Goal: Information Seeking & Learning: Compare options

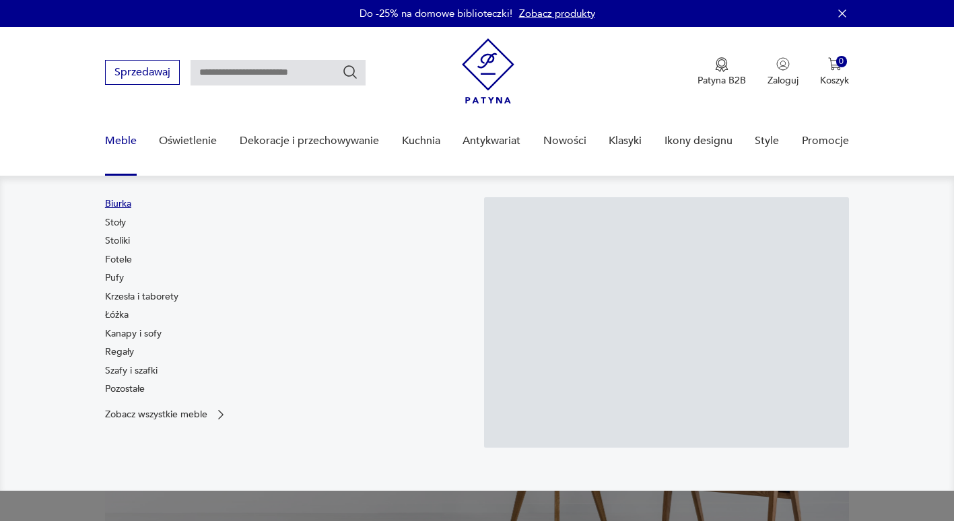
click at [119, 203] on link "Biurka" at bounding box center [118, 203] width 26 height 13
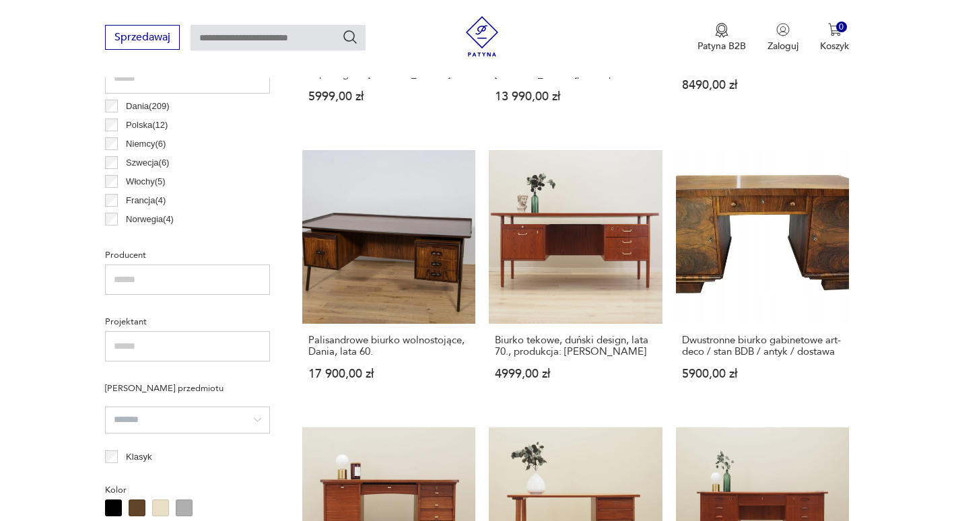
scroll to position [734, 0]
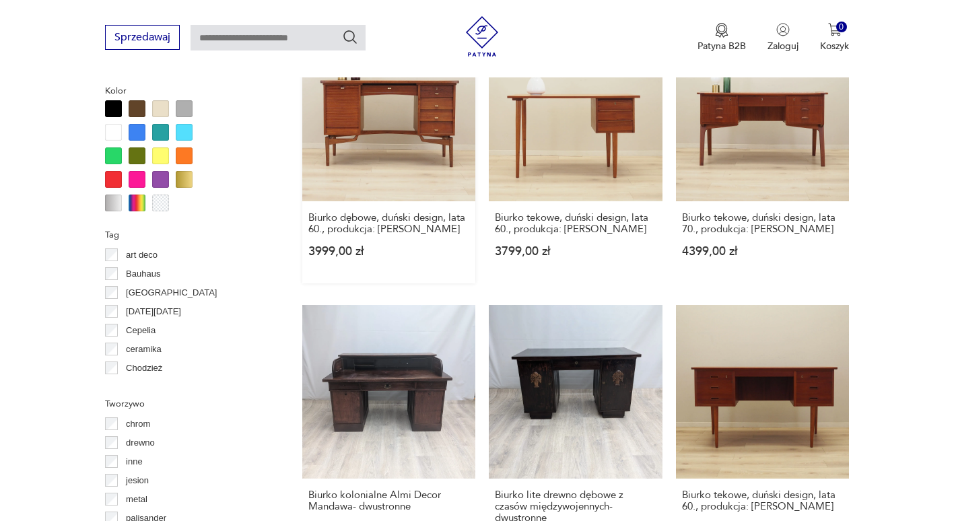
click at [443, 135] on link "Biurko dębowe, duński design, lata 60., produkcja: [PERSON_NAME] 3999,00 zł" at bounding box center [388, 155] width 173 height 255
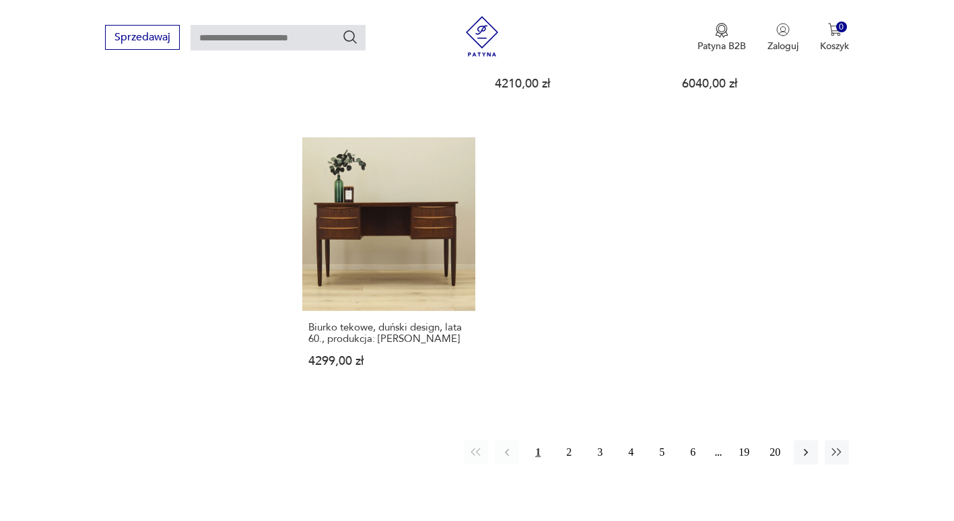
scroll to position [1901, 0]
click at [809, 459] on icon "button" at bounding box center [806, 451] width 13 height 13
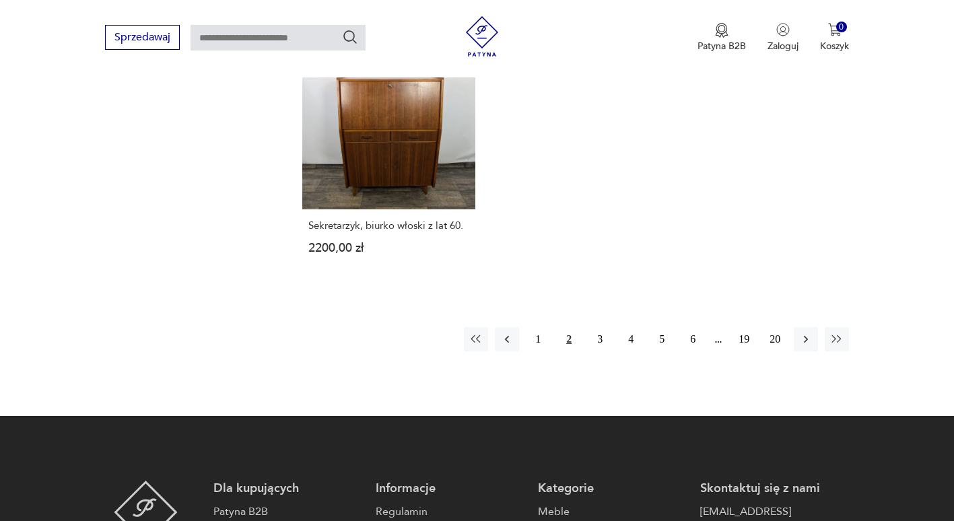
scroll to position [2005, 0]
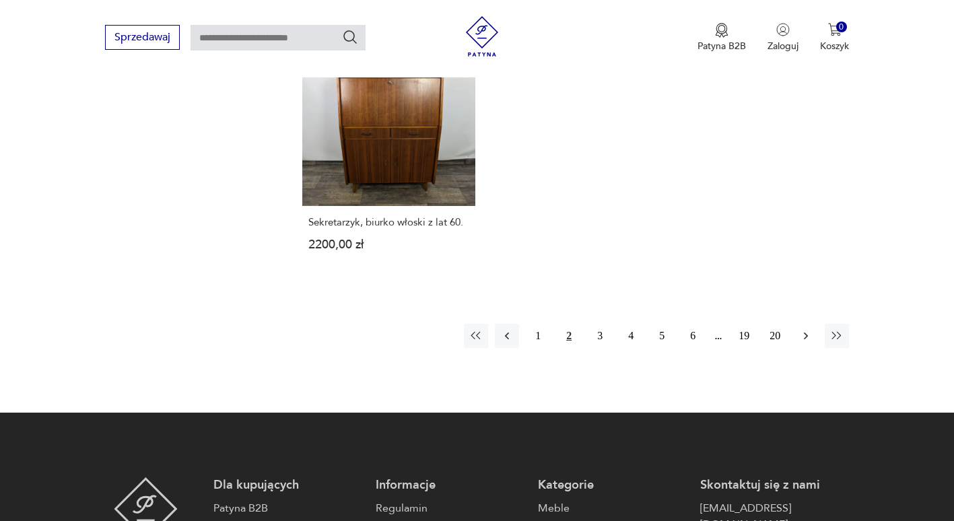
click at [802, 329] on icon "button" at bounding box center [806, 335] width 13 height 13
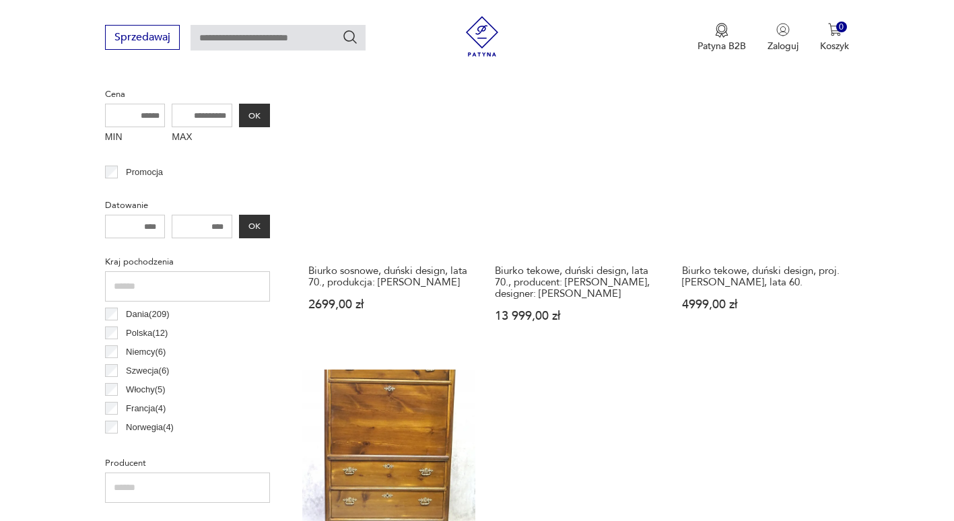
scroll to position [526, 0]
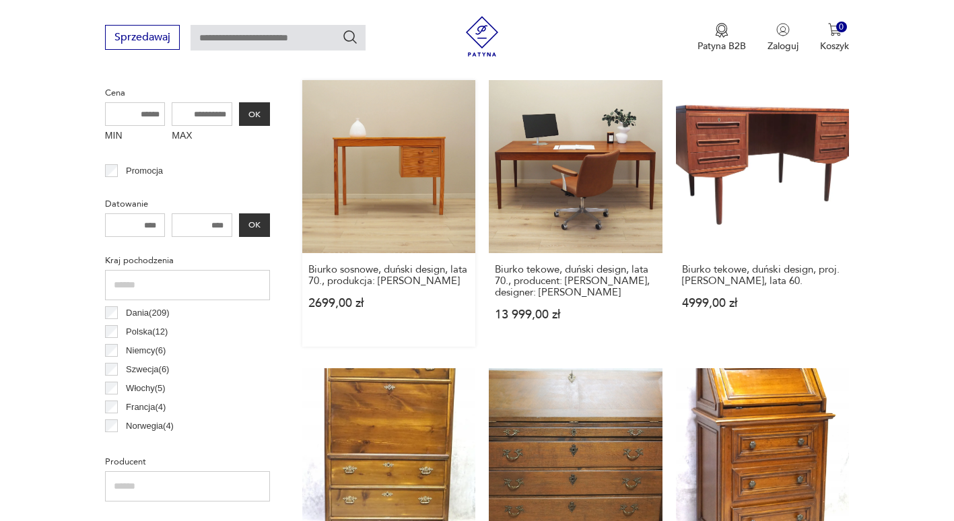
click at [370, 184] on link "Biurko sosnowe, duński design, lata 70., produkcja: [PERSON_NAME] 2699,00 zł" at bounding box center [388, 213] width 173 height 267
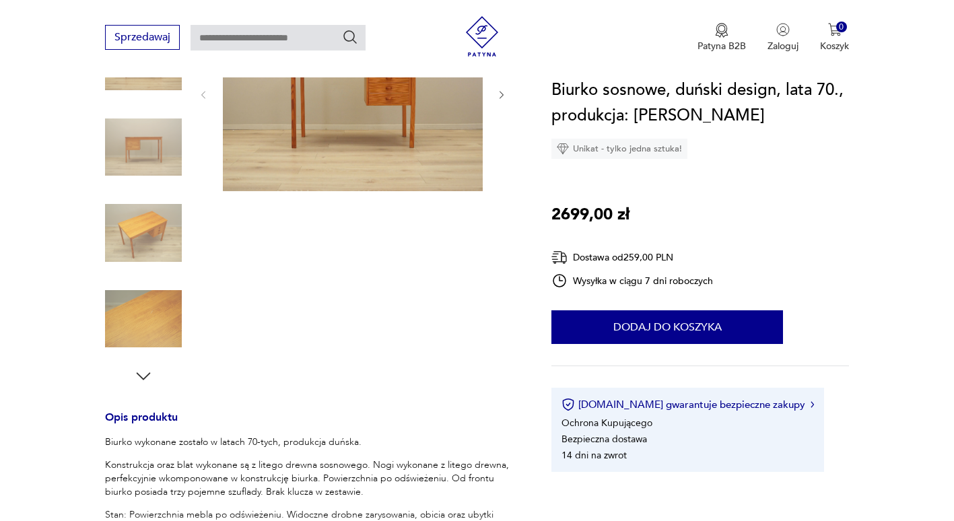
scroll to position [227, 0]
click at [351, 159] on img at bounding box center [353, 92] width 260 height 195
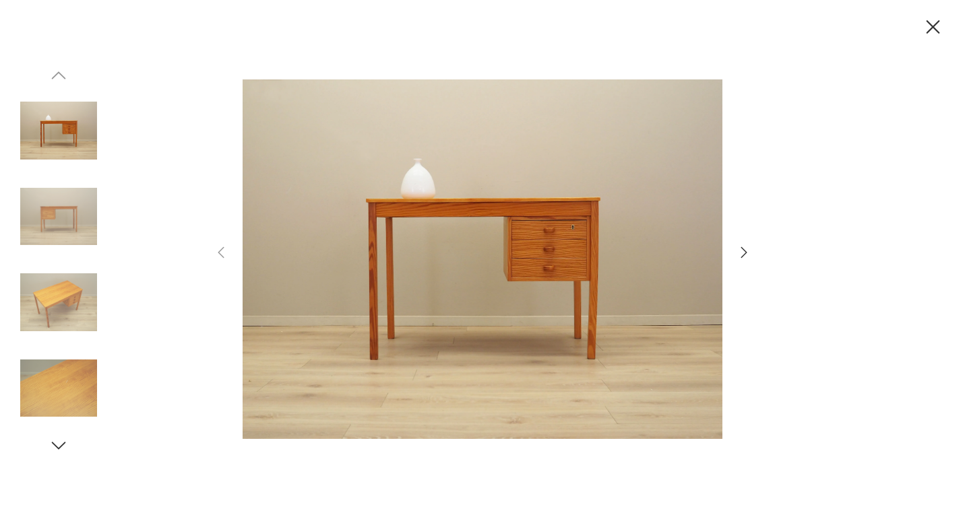
click at [746, 255] on icon "button" at bounding box center [744, 253] width 16 height 16
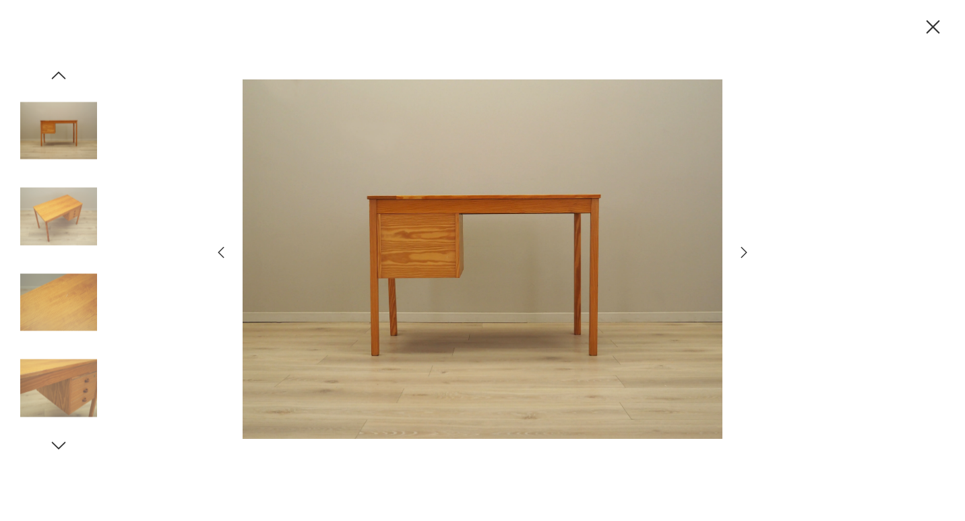
click at [746, 255] on icon "button" at bounding box center [744, 253] width 16 height 16
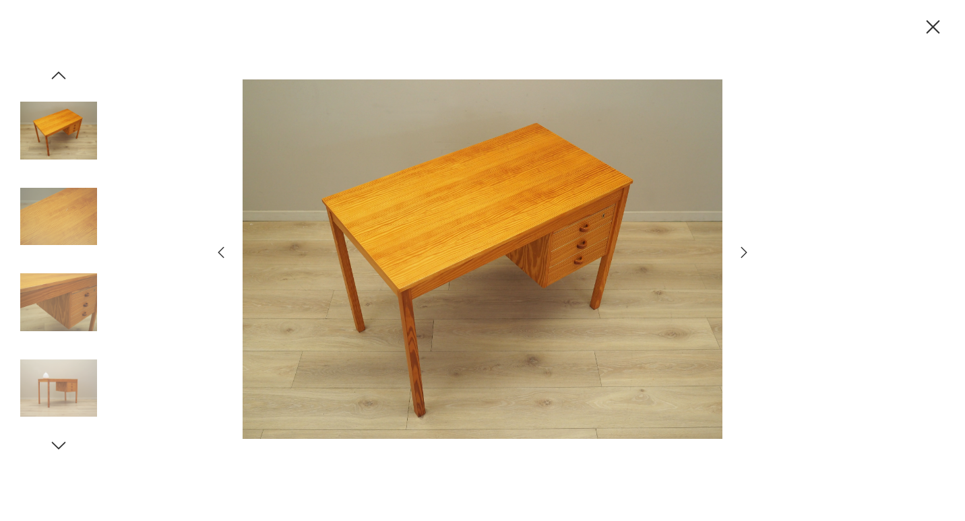
click at [746, 255] on icon "button" at bounding box center [744, 253] width 16 height 16
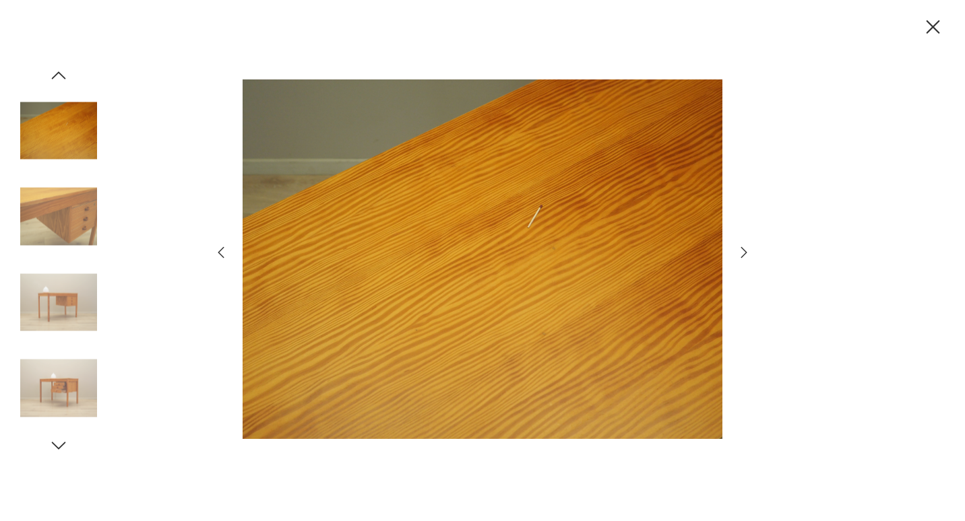
click at [943, 19] on icon "button" at bounding box center [933, 27] width 24 height 24
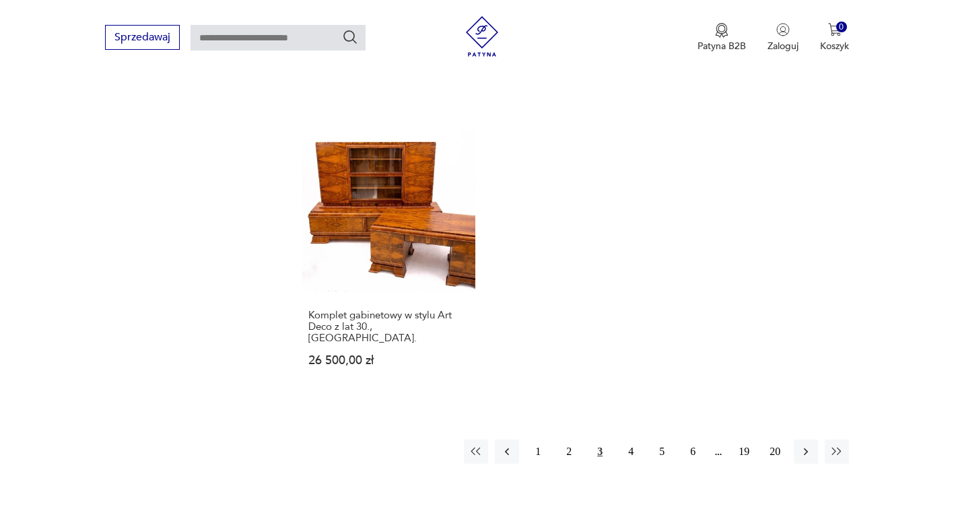
scroll to position [1936, 0]
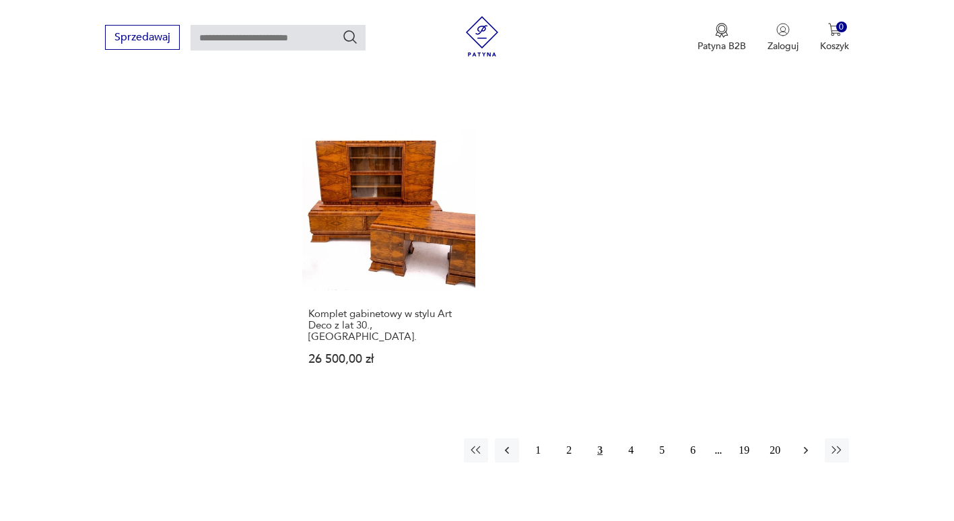
click at [807, 444] on icon "button" at bounding box center [806, 450] width 13 height 13
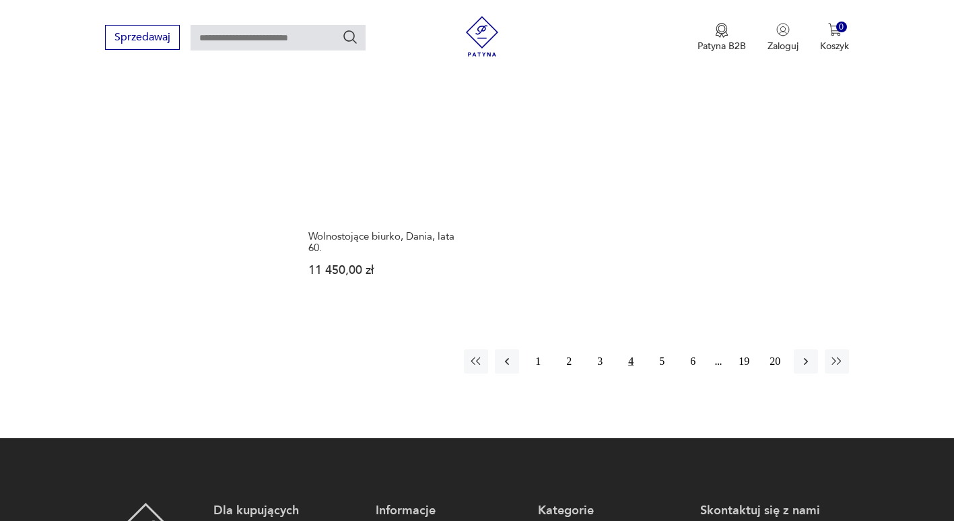
scroll to position [2012, 0]
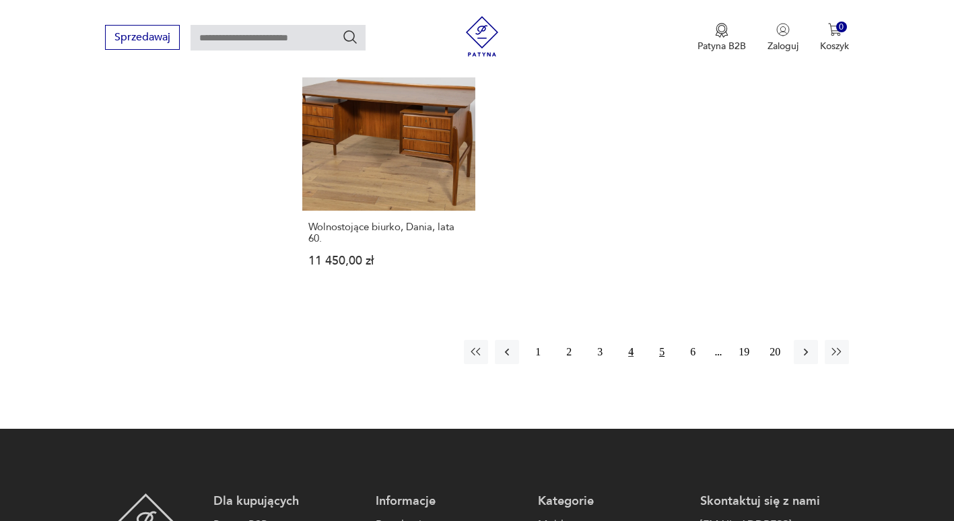
click at [655, 340] on button "5" at bounding box center [662, 352] width 24 height 24
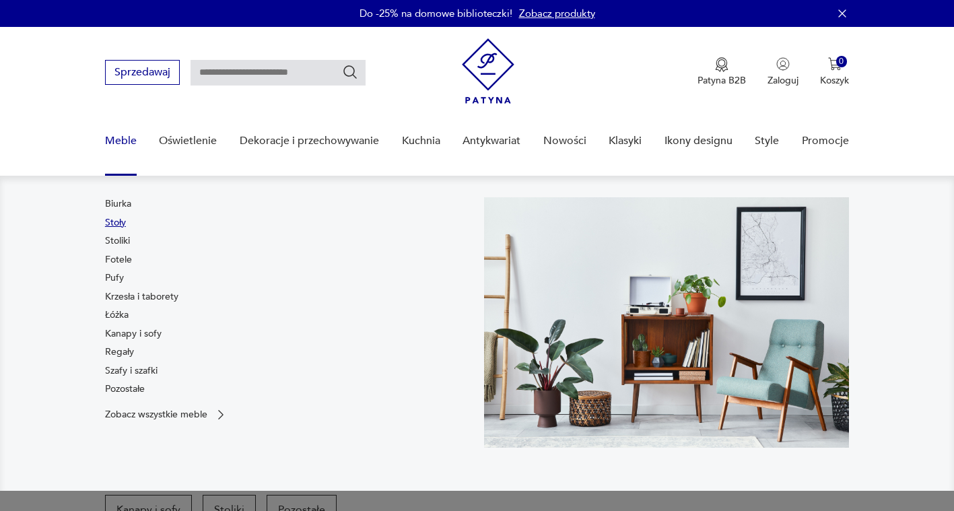
click at [117, 218] on link "Stoły" at bounding box center [115, 222] width 21 height 13
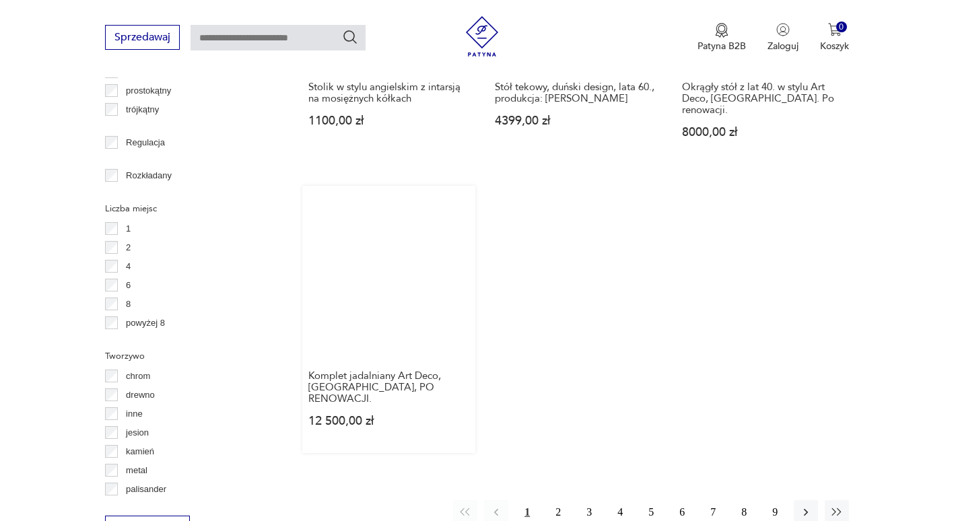
scroll to position [1852, 0]
